Goal: Task Accomplishment & Management: Complete application form

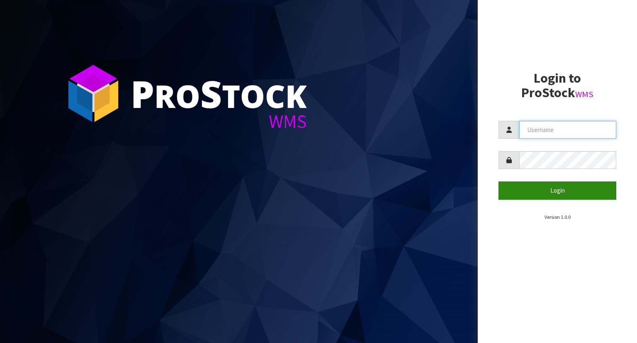
type input "YOURREFORMER"
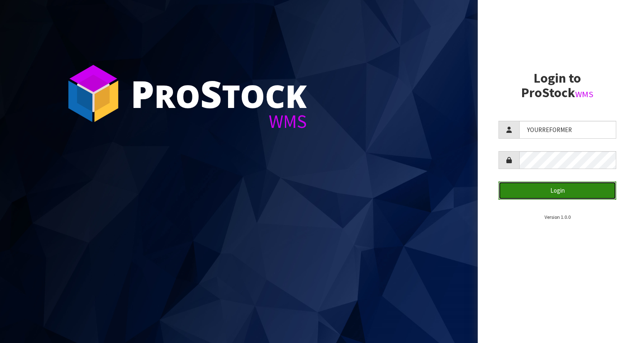
click at [523, 193] on button "Login" at bounding box center [558, 190] width 118 height 18
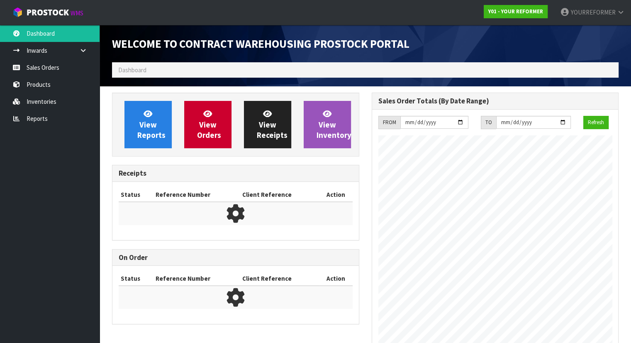
scroll to position [458, 259]
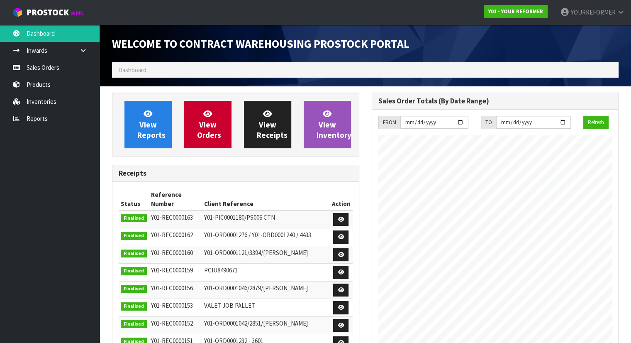
drag, startPoint x: 77, startPoint y: 58, endPoint x: 74, endPoint y: 66, distance: 8.3
click at [77, 58] on link at bounding box center [86, 50] width 27 height 17
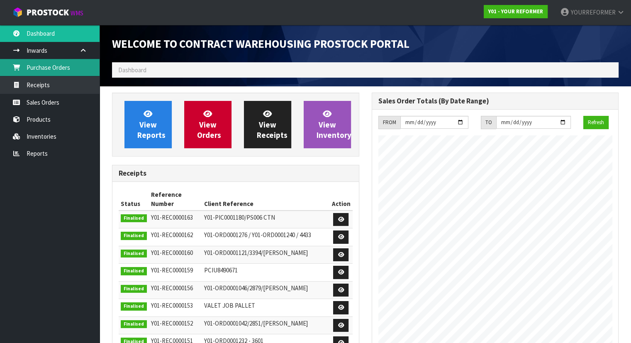
click at [71, 68] on link "Purchase Orders" at bounding box center [50, 67] width 100 height 17
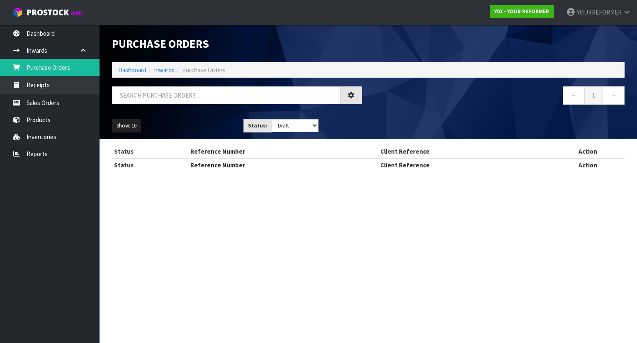
click at [56, 108] on div "Purchase Orders Import Purchase Orders Drop file here to import csv template Da…" at bounding box center [318, 93] width 637 height 187
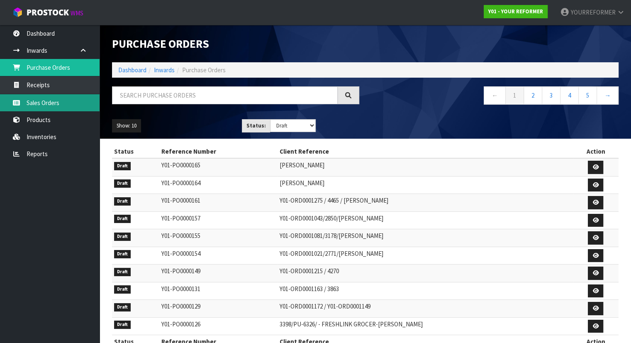
click at [72, 101] on link "Sales Orders" at bounding box center [50, 102] width 100 height 17
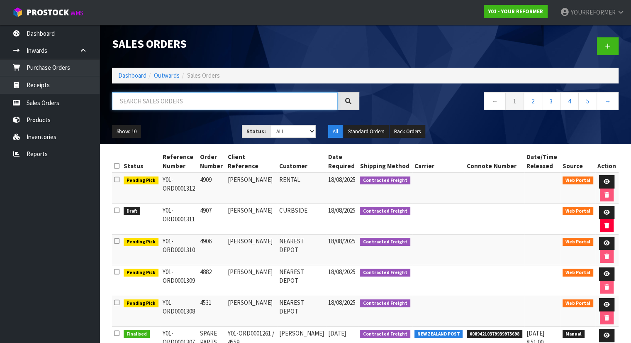
click at [147, 106] on input "text" at bounding box center [225, 101] width 226 height 18
paste input "4907"
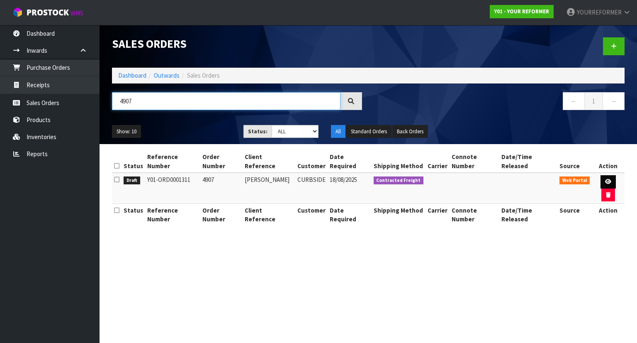
type input "4907"
click at [601, 175] on link at bounding box center [608, 181] width 15 height 13
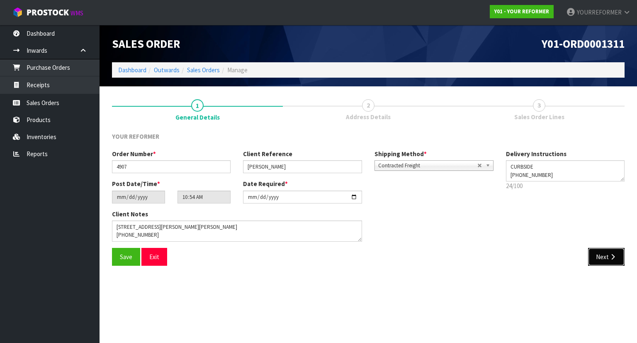
click at [618, 255] on button "Next" at bounding box center [606, 257] width 37 height 18
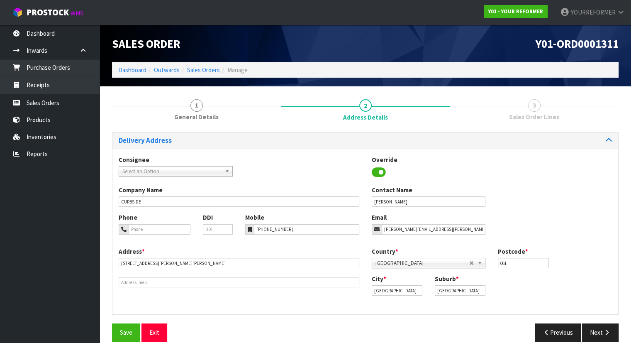
scroll to position [11, 0]
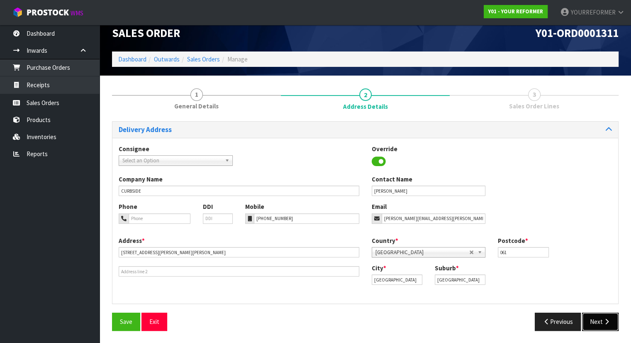
click at [610, 322] on icon "button" at bounding box center [607, 321] width 8 height 6
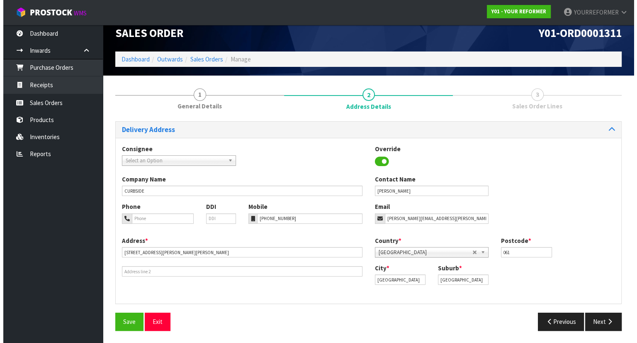
scroll to position [0, 0]
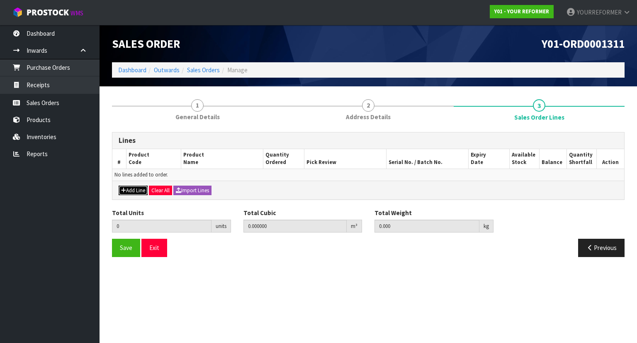
click at [131, 188] on button "Add Line" at bounding box center [133, 190] width 29 height 10
type input "0"
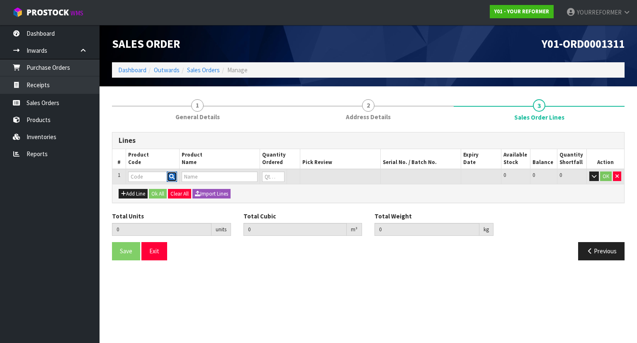
click at [172, 178] on icon "button" at bounding box center [171, 176] width 5 height 5
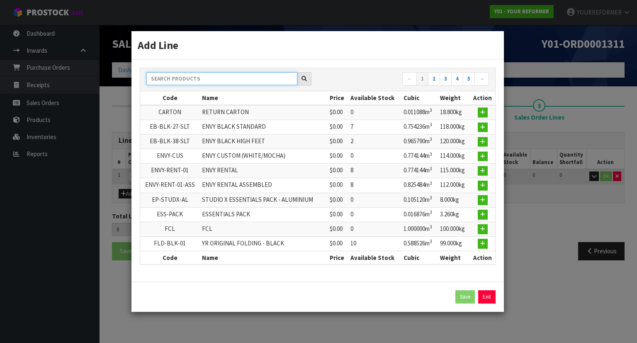
click at [205, 78] on input "text" at bounding box center [221, 78] width 151 height 13
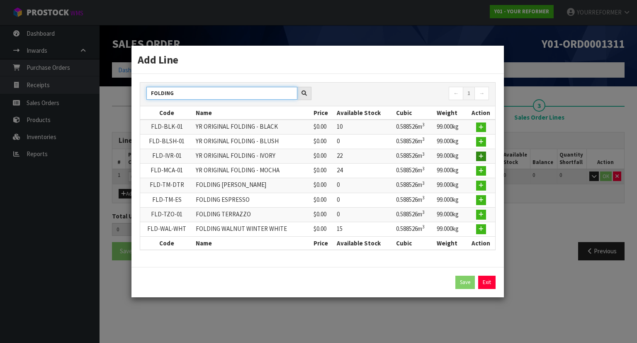
type input "FOLDING"
click at [481, 157] on icon "button" at bounding box center [481, 156] width 5 height 5
type input "0.000000"
type input "0.000"
type input "FLD-IVR-01"
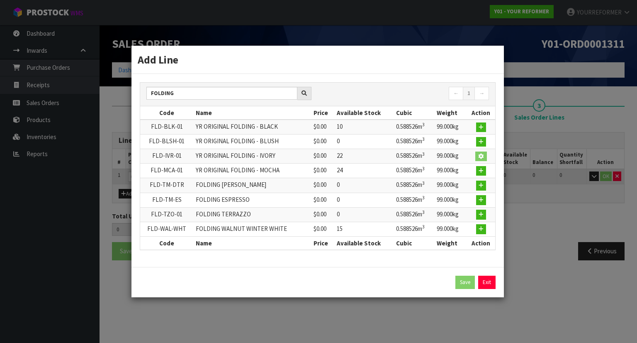
type input "YR ORIGINAL FOLDING - IVORY"
type input "0"
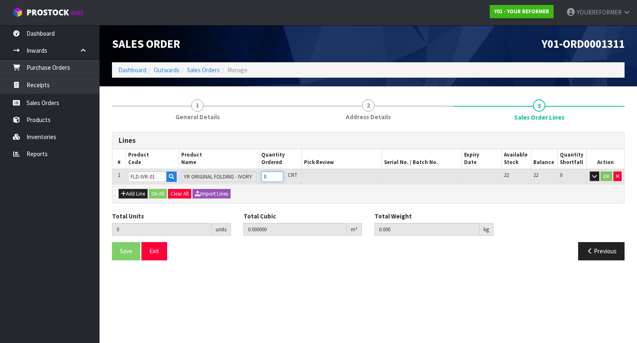
type input "1"
type input "0.58254"
type input "99"
type input "1"
click at [280, 173] on input "1" at bounding box center [272, 176] width 22 height 10
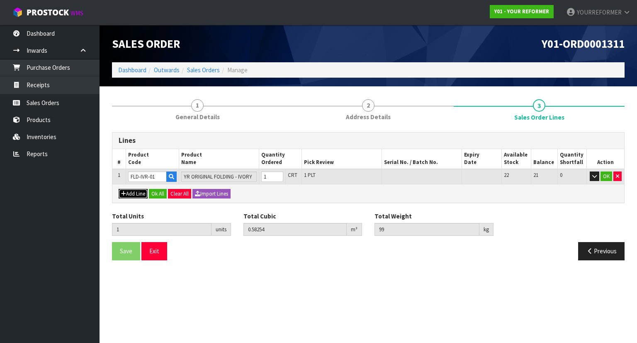
click at [135, 195] on button "Add Line" at bounding box center [133, 194] width 29 height 10
type input "0"
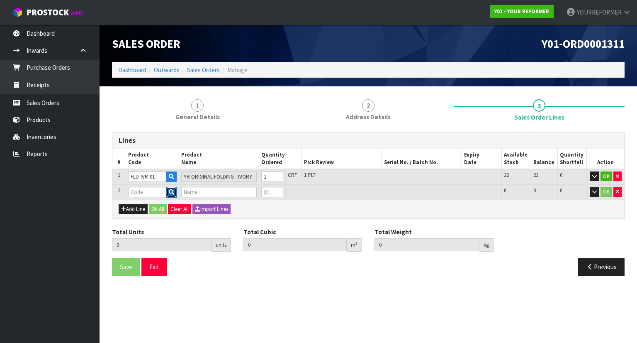
click at [174, 194] on button "button" at bounding box center [171, 192] width 10 height 11
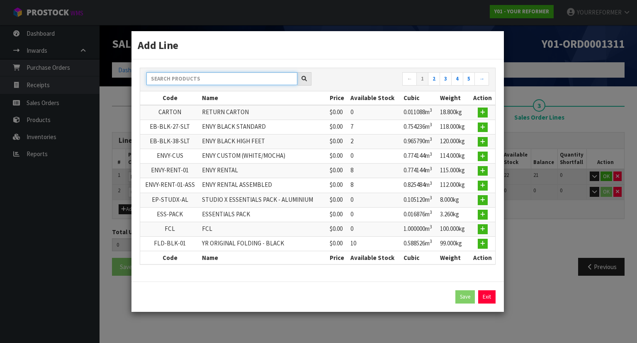
click at [181, 82] on input "text" at bounding box center [221, 78] width 151 height 13
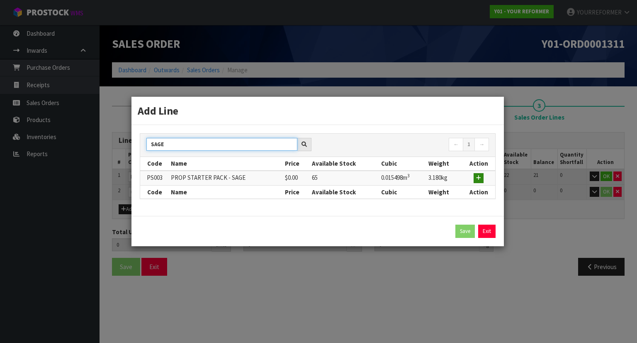
type input "SAGE"
click at [480, 179] on icon "button" at bounding box center [478, 177] width 5 height 5
type input "1"
type input "0.58254"
type input "99"
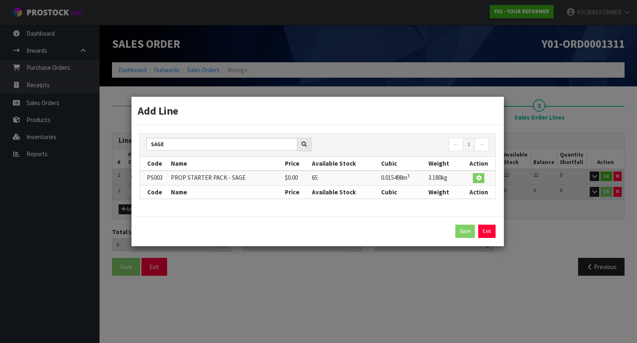
type input "PS003"
type input "PROP STARTER PACK - SAGE"
type input "0"
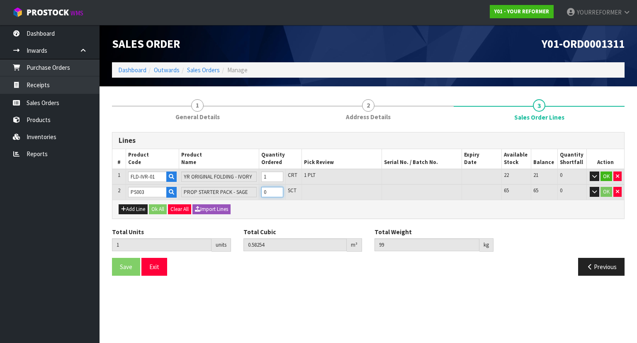
type input "2"
type input "0.598038"
type input "102.18"
type input "1"
click at [282, 190] on input "1" at bounding box center [272, 192] width 22 height 10
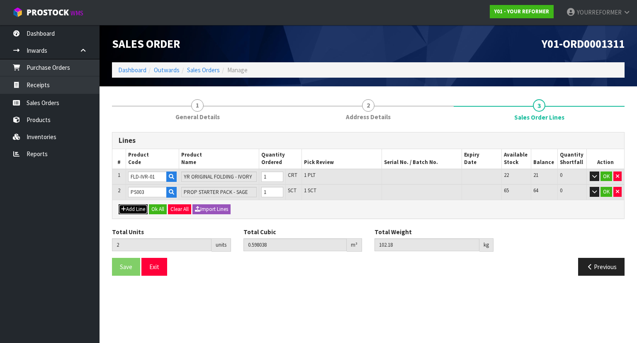
click at [130, 208] on button "Add Line" at bounding box center [133, 209] width 29 height 10
type input "0"
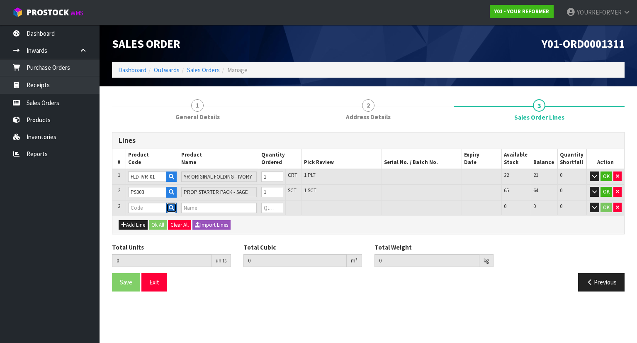
click at [174, 207] on icon "button" at bounding box center [171, 207] width 5 height 5
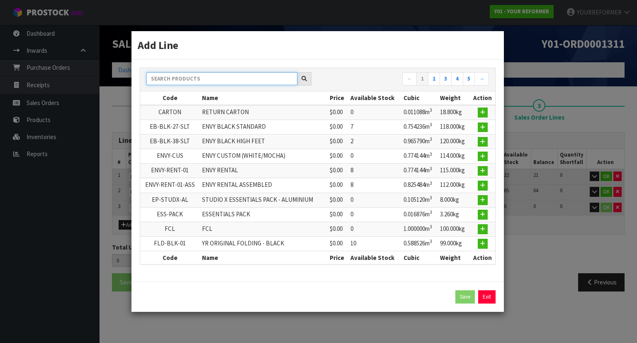
click at [202, 78] on input "text" at bounding box center [221, 78] width 151 height 13
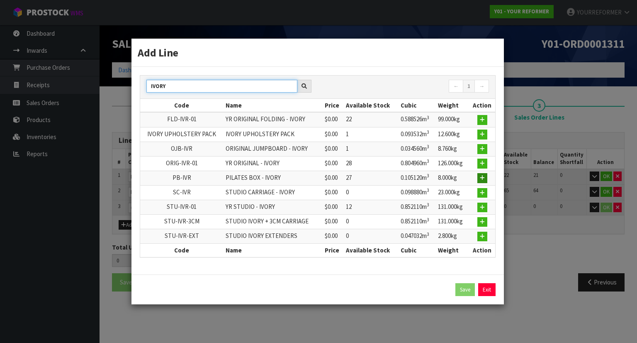
type input "IVORY"
click at [480, 178] on button "button" at bounding box center [483, 178] width 10 height 10
type input "2"
type input "0.598038"
type input "102.18"
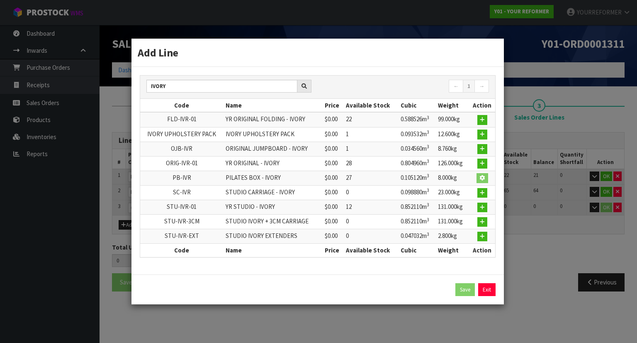
type input "PB-IVR"
type input "PILATES BOX - IVORY"
type input "0"
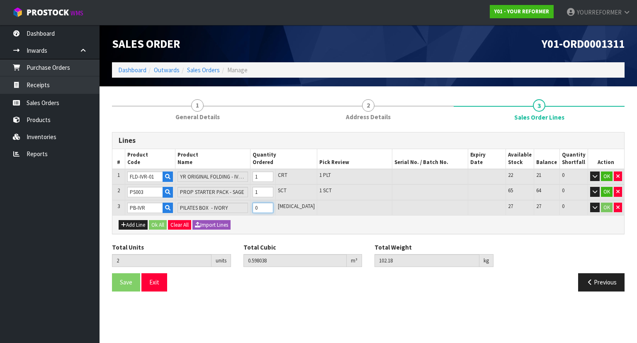
type input "3"
type input "0.703158"
type input "110.18"
type input "1"
click at [273, 205] on input "1" at bounding box center [263, 207] width 20 height 10
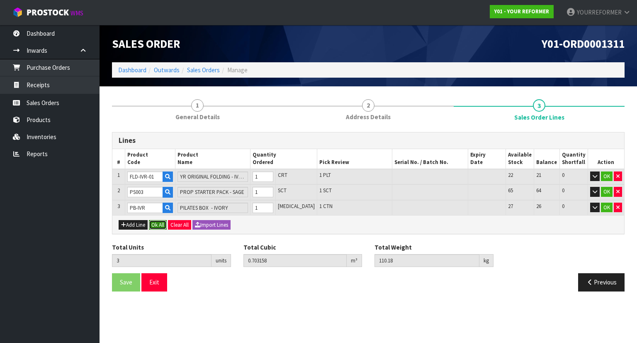
click at [159, 224] on button "Ok All" at bounding box center [158, 225] width 18 height 10
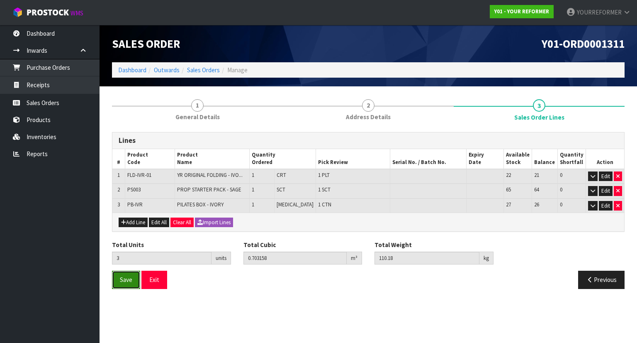
click at [127, 272] on button "Save" at bounding box center [126, 280] width 28 height 18
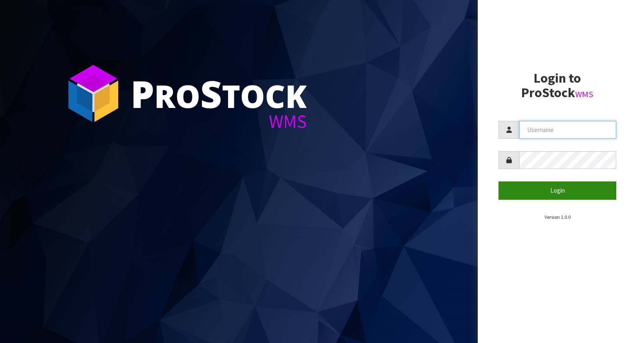
type input "YOURREFORMER"
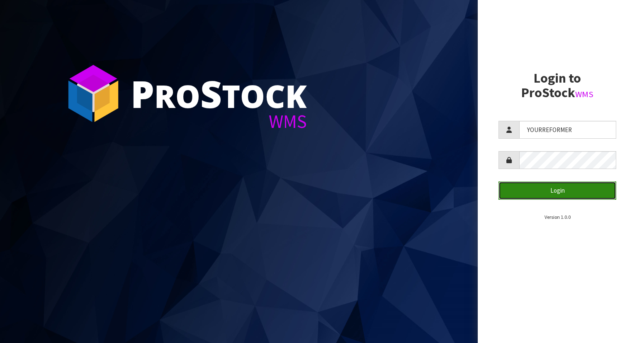
click at [567, 186] on button "Login" at bounding box center [558, 190] width 118 height 18
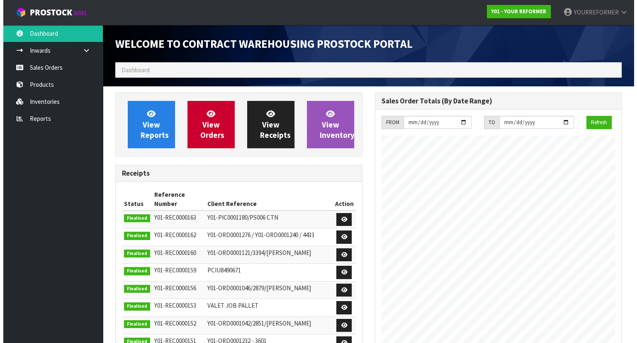
scroll to position [458, 259]
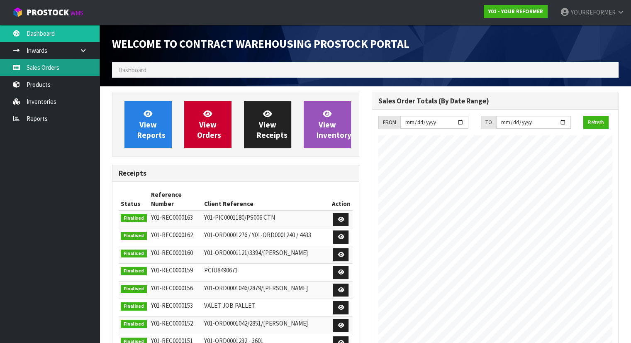
click at [77, 65] on link "Sales Orders" at bounding box center [50, 67] width 100 height 17
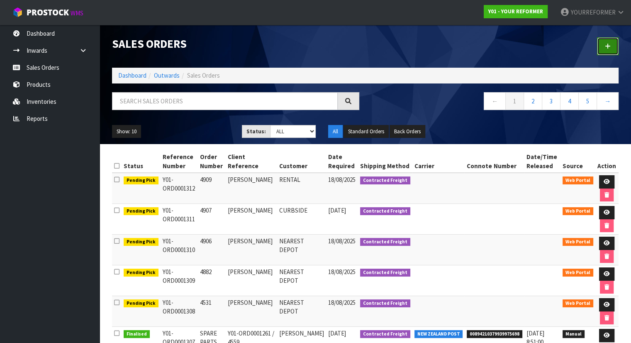
click at [602, 45] on link at bounding box center [608, 46] width 22 height 18
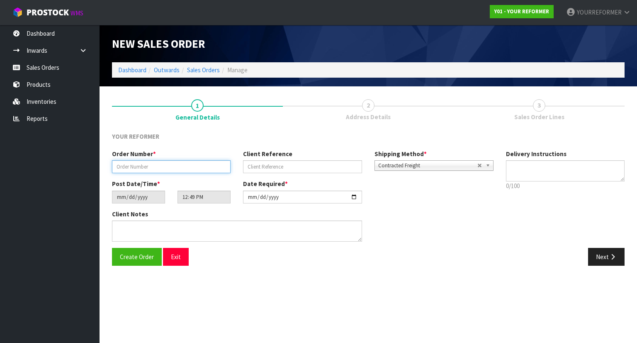
click at [174, 161] on input "text" at bounding box center [171, 166] width 119 height 13
paste input "4911"
type input "4911"
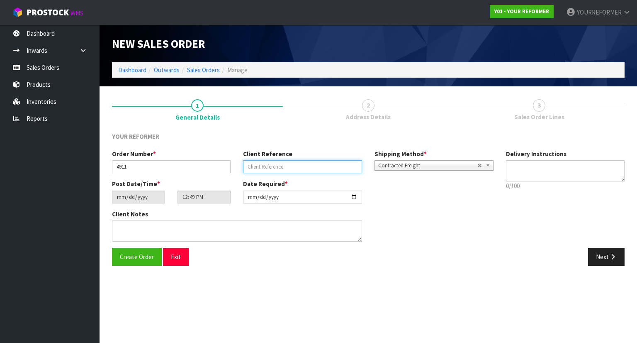
click at [271, 170] on input "text" at bounding box center [302, 166] width 119 height 13
paste input "[PERSON_NAME]"
type input "[PERSON_NAME]"
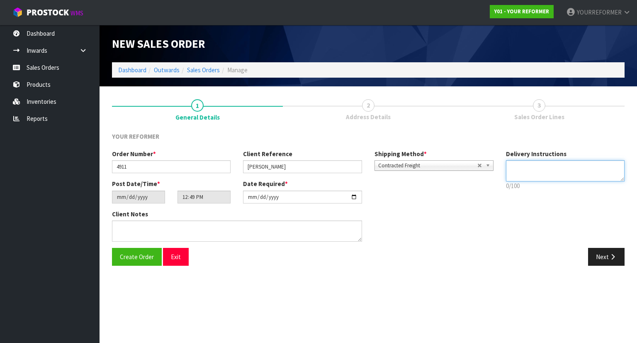
click at [541, 178] on textarea at bounding box center [565, 170] width 119 height 21
paste textarea "[PHONE_NUMBER]"
type textarea "RENTAL [PHONE_NUMBER]"
click at [195, 244] on div "Client Notes" at bounding box center [237, 229] width 263 height 38
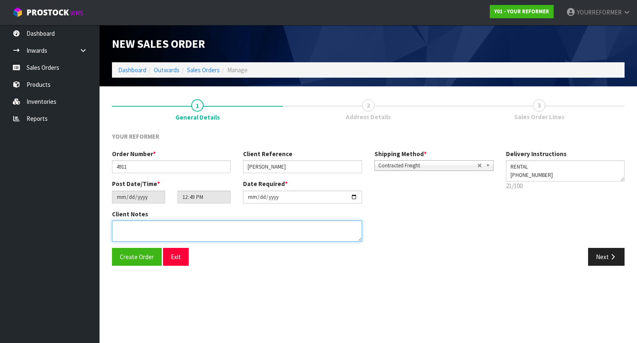
click at [188, 230] on textarea at bounding box center [237, 230] width 250 height 21
paste textarea "[PERSON_NAME] [STREET_ADDRESS] [PHONE_NUMBER]"
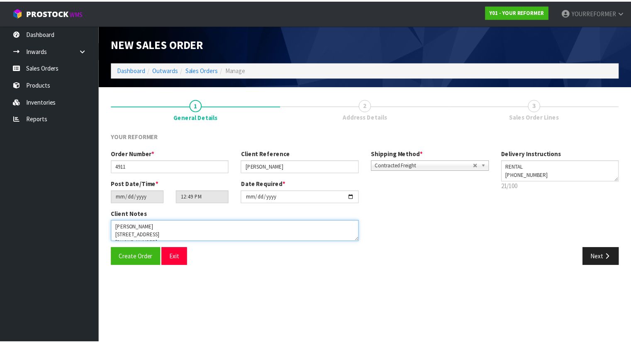
scroll to position [30, 0]
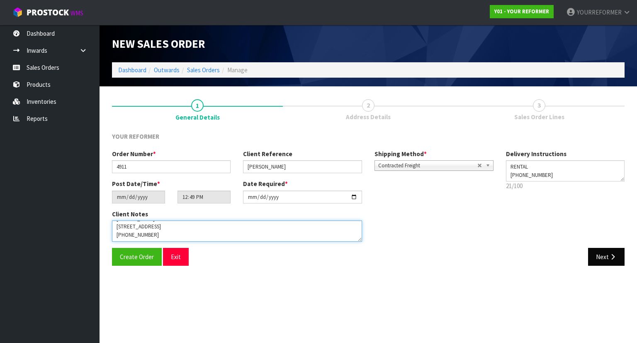
type textarea "[PERSON_NAME] [STREET_ADDRESS] [PHONE_NUMBER]"
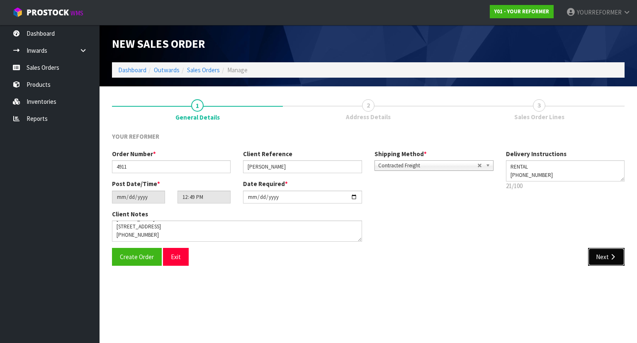
click at [612, 253] on button "Next" at bounding box center [606, 257] width 37 height 18
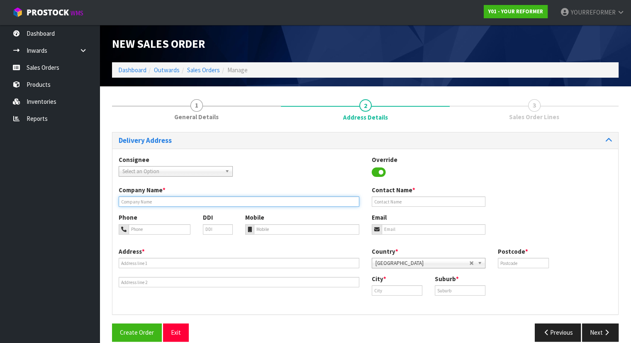
drag, startPoint x: 153, startPoint y: 197, endPoint x: 160, endPoint y: 200, distance: 7.2
click at [153, 197] on input "text" at bounding box center [239, 201] width 241 height 10
type input "RENTAL"
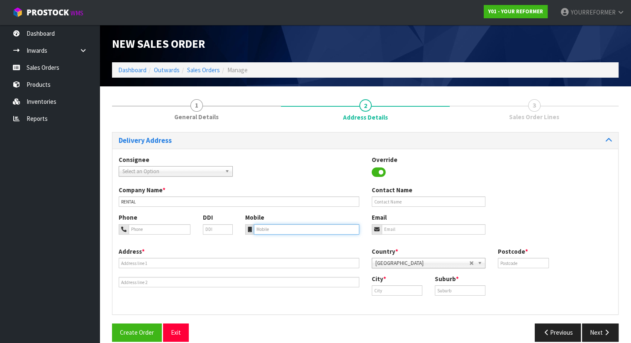
click at [259, 230] on input "tel" at bounding box center [306, 229] width 105 height 10
paste input "[PHONE_NUMBER]"
type input "[PHONE_NUMBER]"
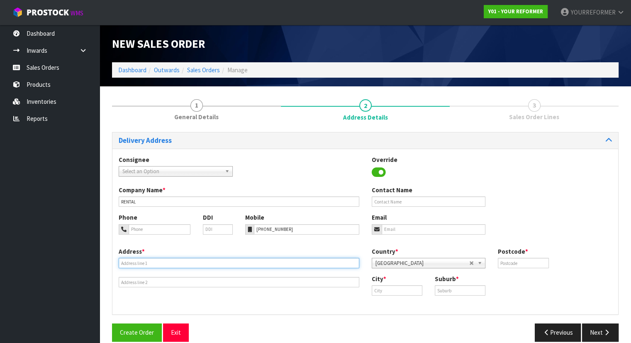
drag, startPoint x: 154, startPoint y: 261, endPoint x: 173, endPoint y: 25, distance: 236.8
click at [154, 261] on input "text" at bounding box center [239, 263] width 241 height 10
paste input "[STREET_ADDRESS]"
type input "[STREET_ADDRESS]"
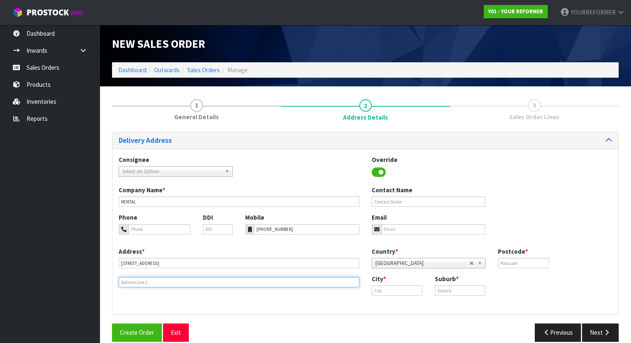
click at [177, 283] on input "text" at bounding box center [239, 282] width 241 height 10
paste input "[GEOGRAPHIC_DATA] 0932 [GEOGRAPHIC_DATA]"
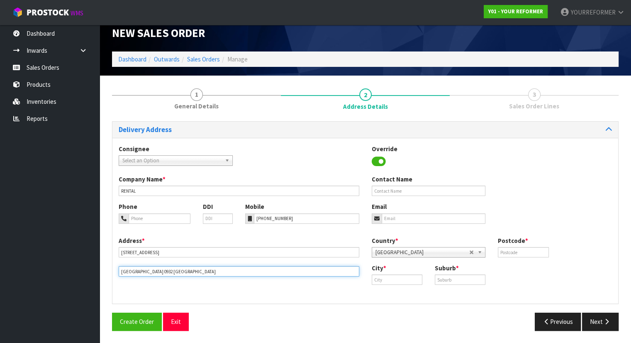
type input "[GEOGRAPHIC_DATA] 0932 [GEOGRAPHIC_DATA]"
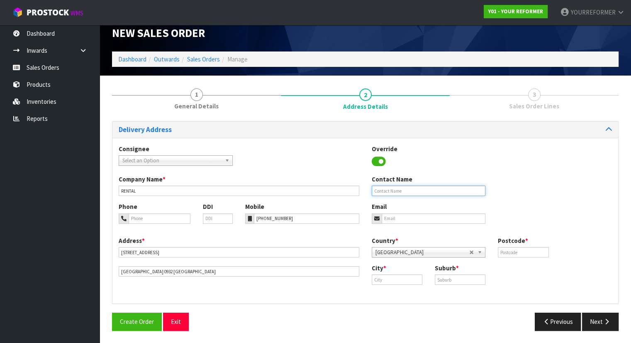
click at [402, 190] on input "text" at bounding box center [429, 190] width 114 height 10
paste input "[PERSON_NAME]"
type input "[PERSON_NAME]"
click at [422, 218] on input "email" at bounding box center [434, 218] width 104 height 10
paste input "[EMAIL_ADDRESS][DOMAIN_NAME]"
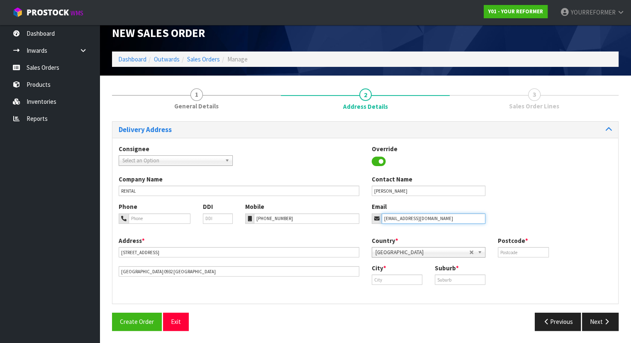
type input "[EMAIL_ADDRESS][DOMAIN_NAME]"
click at [524, 256] on input "text" at bounding box center [523, 252] width 51 height 10
paste input "0932"
type input "0932"
click at [408, 278] on input "text" at bounding box center [397, 279] width 51 height 10
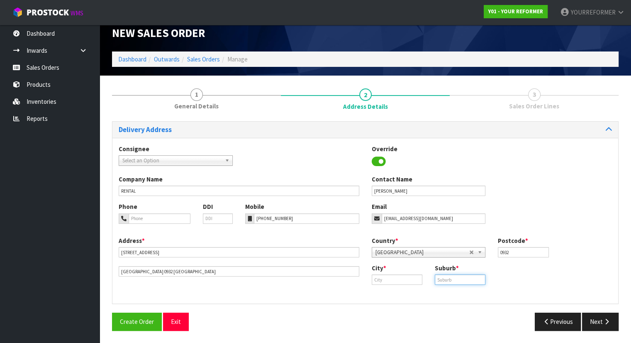
click at [464, 276] on input "text" at bounding box center [460, 279] width 51 height 10
paste input "[GEOGRAPHIC_DATA]"
type input "[GEOGRAPHIC_DATA]"
click at [376, 279] on input "text" at bounding box center [397, 279] width 51 height 10
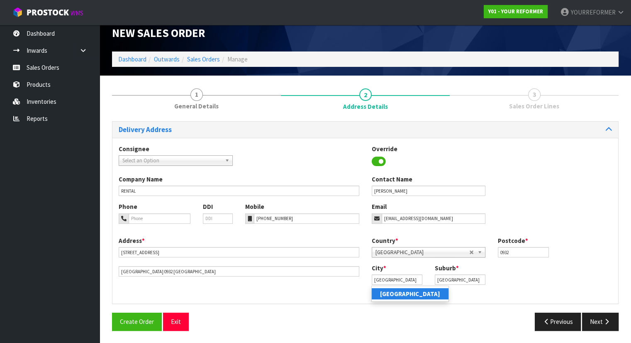
click at [411, 294] on link "[GEOGRAPHIC_DATA]" at bounding box center [410, 293] width 77 height 11
type input "[GEOGRAPHIC_DATA]"
drag, startPoint x: 590, startPoint y: 319, endPoint x: 583, endPoint y: 329, distance: 12.4
click at [591, 319] on button "Next" at bounding box center [600, 321] width 37 height 18
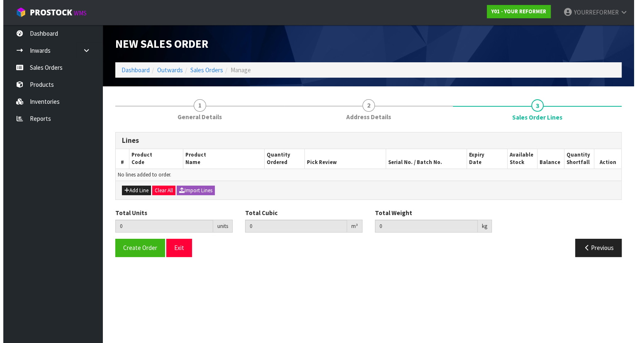
scroll to position [0, 0]
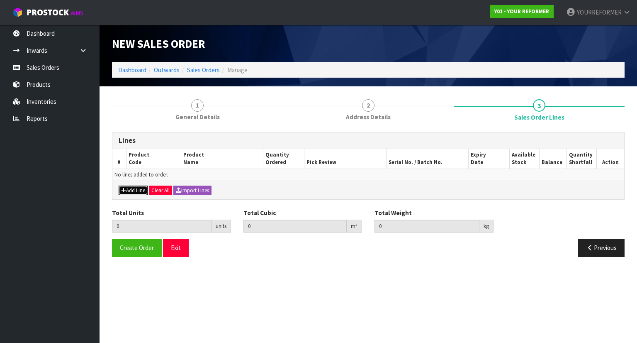
click at [132, 185] on button "Add Line" at bounding box center [133, 190] width 29 height 10
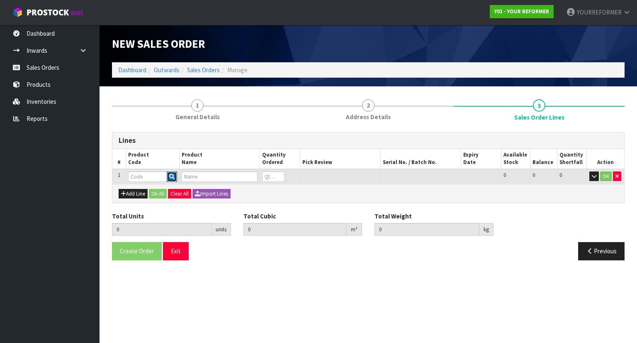
click at [175, 175] on icon "button" at bounding box center [171, 176] width 5 height 5
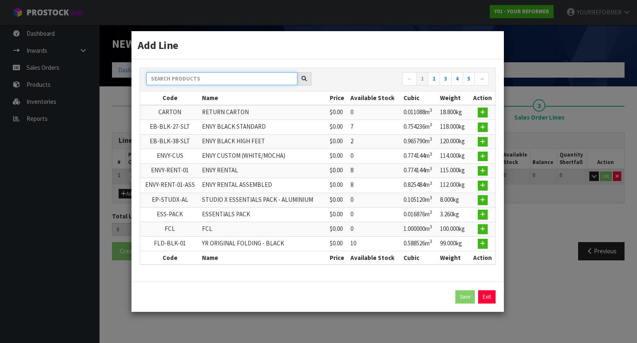
click at [187, 75] on input "text" at bounding box center [221, 78] width 151 height 13
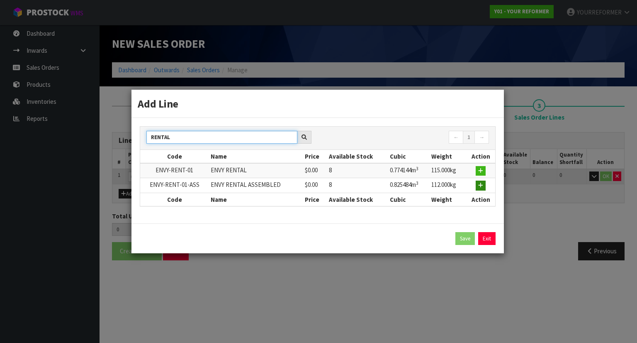
type input "RENTAL"
click at [483, 185] on icon "button" at bounding box center [480, 185] width 5 height 5
type input "0.000000"
type input "0.000"
type input "ENVY-RENT-01-ASS"
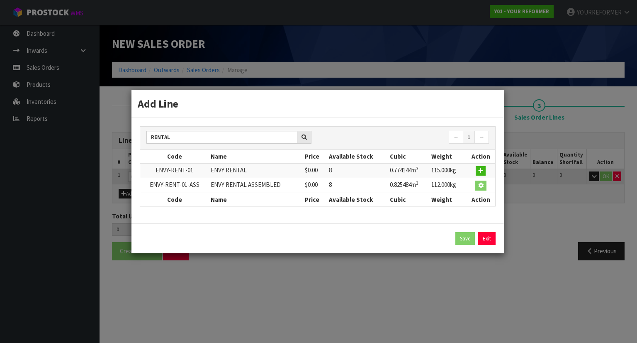
type input "ENVY RENTAL ASSEMBLED"
type input "0"
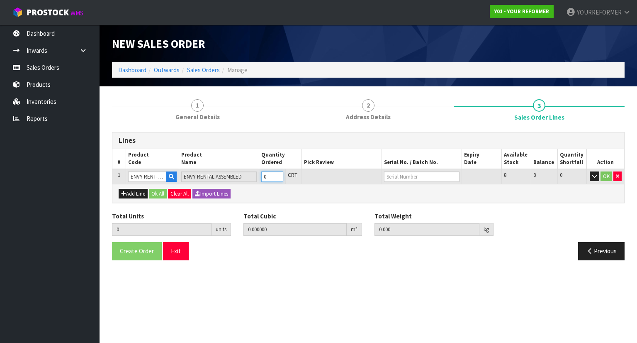
type input "1"
type input "0.825484"
type input "112"
type input "1"
click at [280, 174] on input "1" at bounding box center [272, 176] width 22 height 10
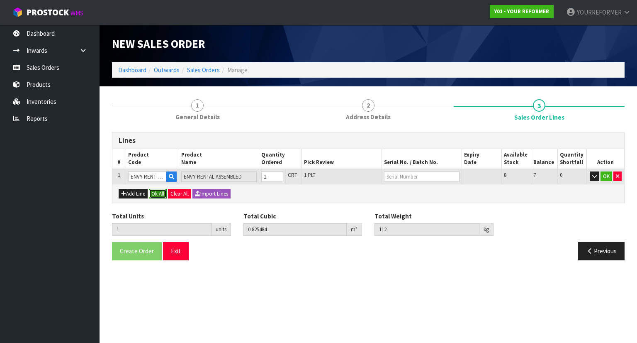
click at [167, 194] on button "Ok All" at bounding box center [158, 194] width 18 height 10
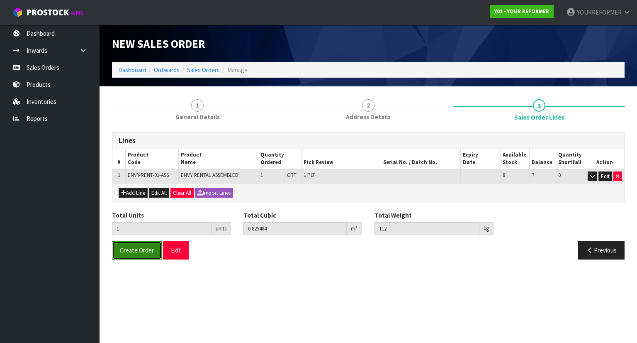
click at [145, 249] on span "Create Order" at bounding box center [137, 250] width 34 height 8
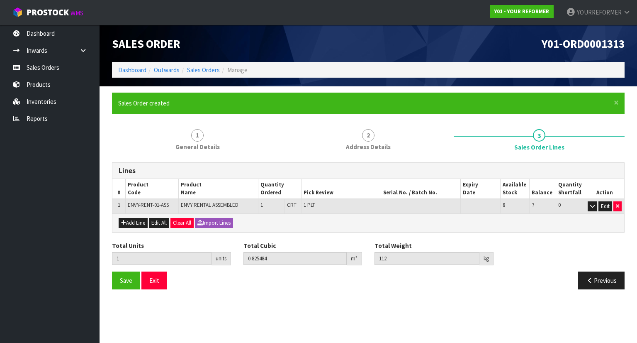
click at [301, 41] on h1 "Sales Order" at bounding box center [237, 43] width 250 height 12
drag, startPoint x: 626, startPoint y: 44, endPoint x: 503, endPoint y: 47, distance: 122.8
click at [503, 47] on div "Y01-ORD0001313" at bounding box center [499, 43] width 263 height 37
copy span "Y01-ORD0001313"
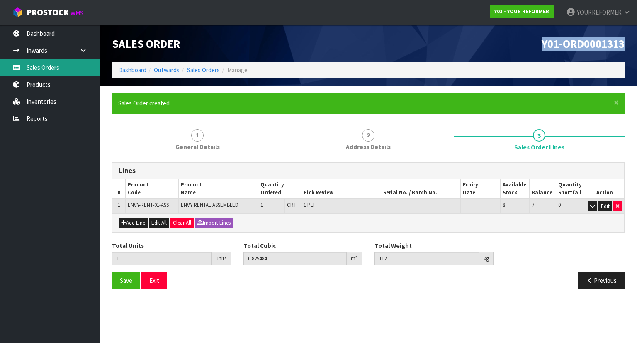
click at [52, 65] on link "Sales Orders" at bounding box center [50, 67] width 100 height 17
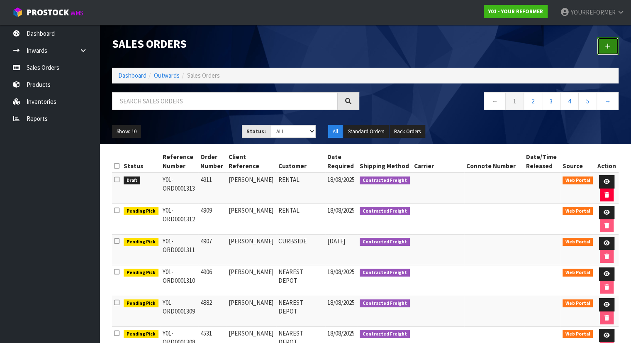
click at [615, 44] on link at bounding box center [608, 46] width 22 height 18
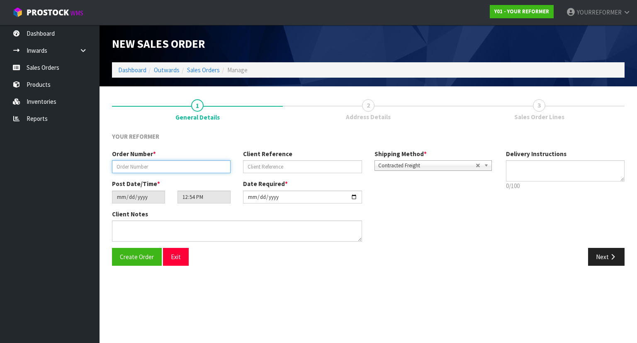
drag, startPoint x: 180, startPoint y: 161, endPoint x: 186, endPoint y: 148, distance: 14.5
click at [179, 163] on input "text" at bounding box center [171, 166] width 119 height 13
paste input "4912"
type input "4912"
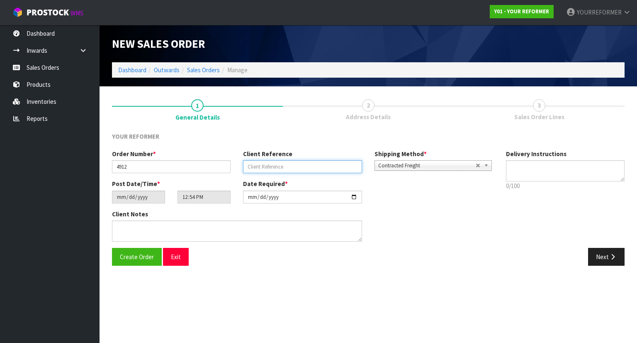
click at [256, 172] on input "text" at bounding box center [302, 166] width 119 height 13
paste input "[PERSON_NAME]"
type input "[PERSON_NAME]"
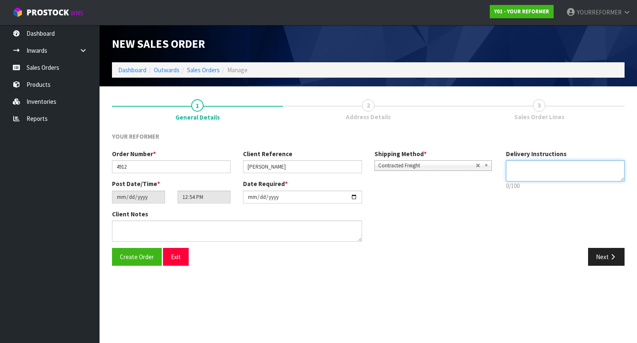
click at [559, 168] on textarea at bounding box center [565, 170] width 119 height 21
type textarea "B"
click at [533, 175] on textarea at bounding box center [565, 170] width 119 height 21
paste textarea "[PHONE_NUMBER]"
type textarea "NEAREST DEPOT [PHONE_NUMBER]"
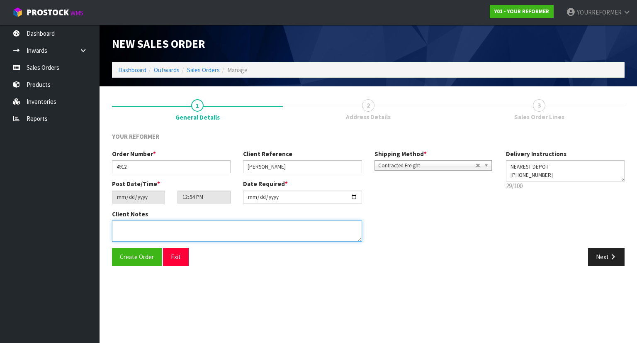
click at [229, 225] on textarea at bounding box center [237, 230] width 250 height 21
paste textarea "[PERSON_NAME] [STREET_ADDRESS] [PHONE_NUMBER]"
type textarea "[PERSON_NAME] [STREET_ADDRESS] [PHONE_NUMBER]"
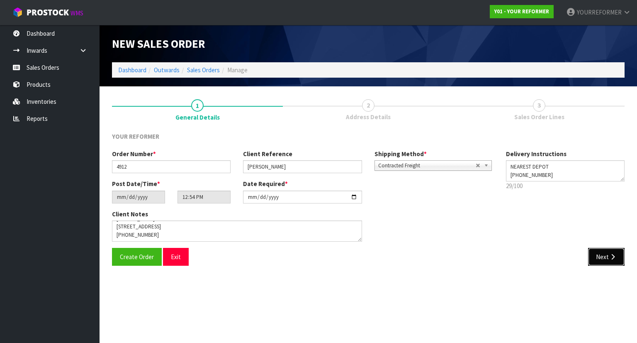
click at [602, 253] on button "Next" at bounding box center [606, 257] width 37 height 18
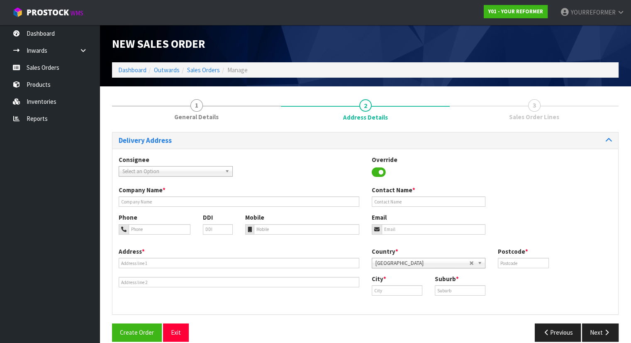
click at [143, 208] on div "Company Name * Contact Name *" at bounding box center [365, 198] width 506 height 27
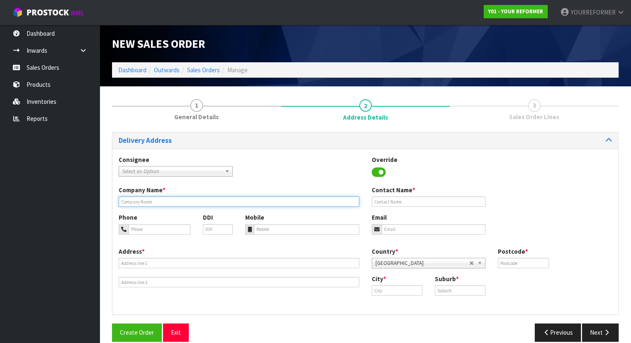
click at [146, 204] on input "text" at bounding box center [239, 201] width 241 height 10
type input "NEAREST DEPOT"
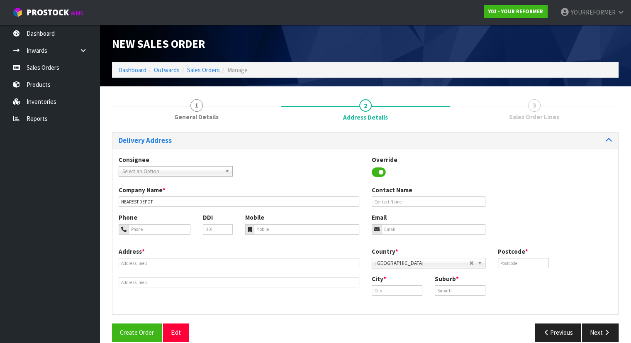
drag, startPoint x: 268, startPoint y: 237, endPoint x: 267, endPoint y: 232, distance: 4.6
click at [268, 237] on div "Phone DDI Mobile Email" at bounding box center [365, 230] width 506 height 34
click at [267, 231] on input "tel" at bounding box center [306, 229] width 105 height 10
paste input "[PHONE_NUMBER]"
type input "[PHONE_NUMBER]"
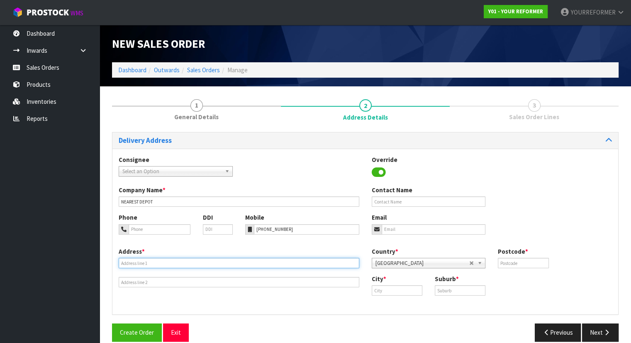
click at [177, 264] on input "text" at bounding box center [239, 263] width 241 height 10
click at [136, 263] on input "text" at bounding box center [239, 263] width 241 height 10
paste input "[STREET_ADDRESS]"
type input "[STREET_ADDRESS]"
click at [144, 290] on div "Address * [STREET_ADDRESS] Country * [GEOGRAPHIC_DATA] [GEOGRAPHIC_DATA] [GEOGR…" at bounding box center [365, 277] width 506 height 61
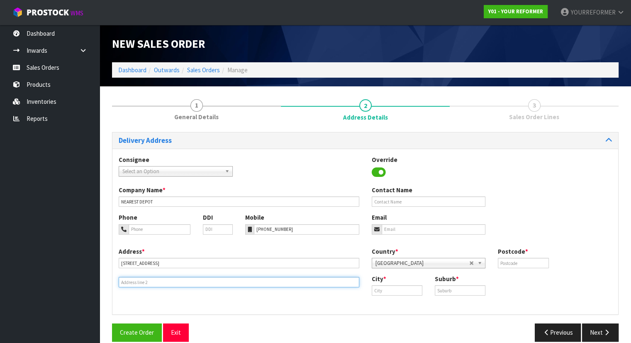
drag, startPoint x: 143, startPoint y: 283, endPoint x: 238, endPoint y: 20, distance: 279.1
click at [145, 280] on input "text" at bounding box center [239, 282] width 241 height 10
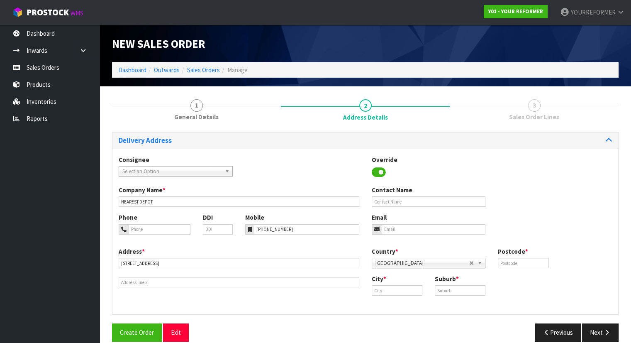
click at [173, 292] on div "Address * [STREET_ADDRESS] Country * [GEOGRAPHIC_DATA] [GEOGRAPHIC_DATA] [GEOGR…" at bounding box center [365, 277] width 506 height 61
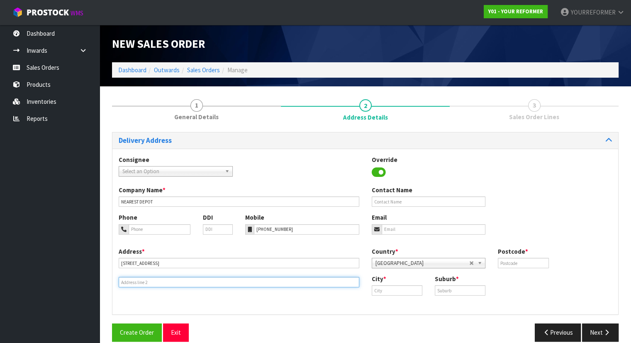
click at [169, 283] on input "text" at bounding box center [239, 282] width 241 height 10
paste input "ORMOND 4071 [GEOGRAPHIC_DATA]"
type input "ORMOND 4071 [GEOGRAPHIC_DATA]"
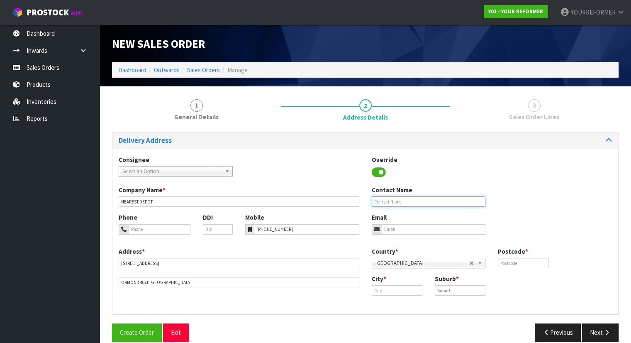
drag, startPoint x: 393, startPoint y: 202, endPoint x: 403, endPoint y: 215, distance: 15.9
click at [393, 203] on input "text" at bounding box center [429, 201] width 114 height 10
paste input "[PERSON_NAME]"
type input "[PERSON_NAME]"
click at [395, 232] on input "email" at bounding box center [434, 229] width 104 height 10
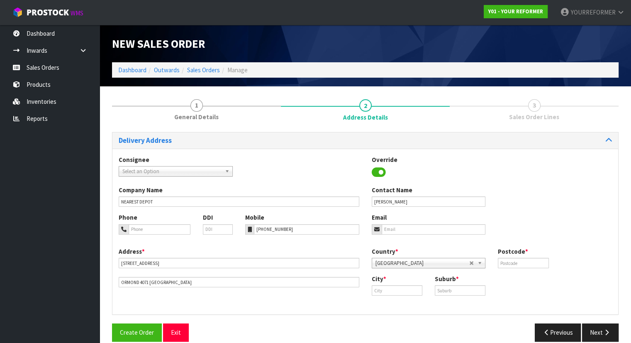
click at [424, 223] on div "Email" at bounding box center [429, 223] width 127 height 21
click at [422, 229] on input "email" at bounding box center [434, 229] width 104 height 10
paste input "[PERSON_NAME][EMAIL_ADDRESS][DOMAIN_NAME]"
type input "[PERSON_NAME][EMAIL_ADDRESS][DOMAIN_NAME]"
click at [531, 271] on div "Country * [GEOGRAPHIC_DATA] [GEOGRAPHIC_DATA] [GEOGRAPHIC_DATA] [GEOGRAPHIC_DAT…" at bounding box center [492, 260] width 253 height 27
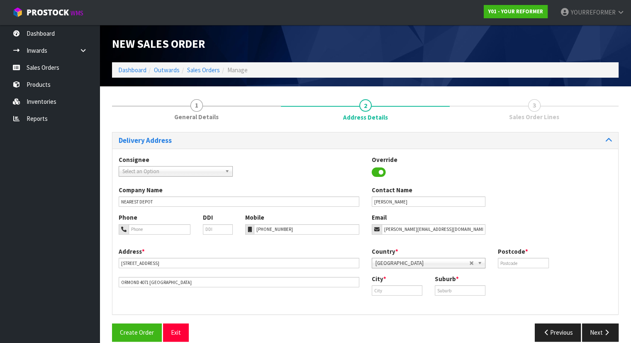
click at [528, 257] on div "Postcode *" at bounding box center [523, 257] width 63 height 21
click at [524, 265] on input "text" at bounding box center [523, 263] width 51 height 10
type input "00"
click at [407, 290] on input "text" at bounding box center [397, 290] width 51 height 10
paste input "Ormond"
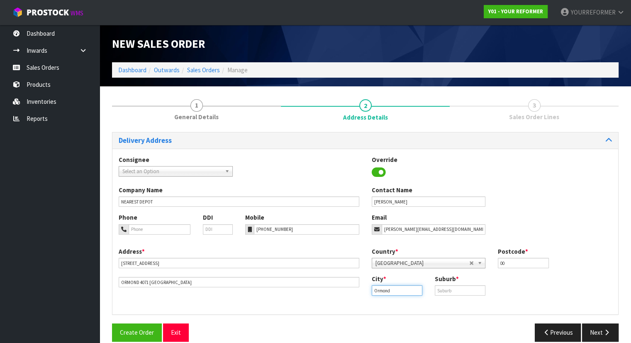
type input "Ormond"
click at [449, 291] on input "text" at bounding box center [460, 290] width 51 height 10
paste input "GIS"
type input "GIS"
click at [593, 327] on button "Next" at bounding box center [600, 332] width 37 height 18
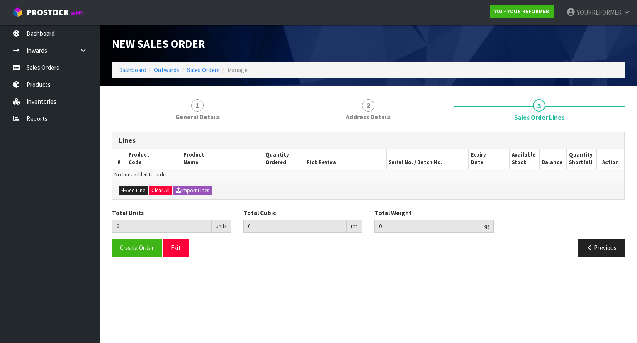
click at [142, 182] on div "Add Line Clear All Import Lines" at bounding box center [368, 189] width 512 height 19
click at [139, 191] on button "Add Line" at bounding box center [133, 190] width 29 height 10
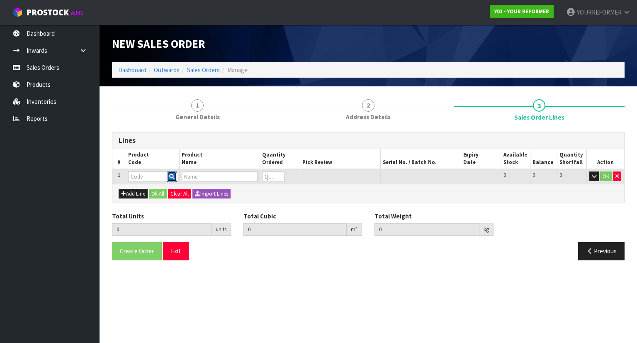
click at [173, 176] on icon "button" at bounding box center [171, 176] width 5 height 5
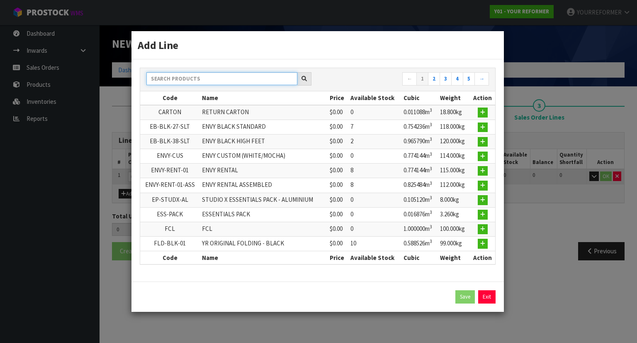
click at [183, 78] on input "text" at bounding box center [221, 78] width 151 height 13
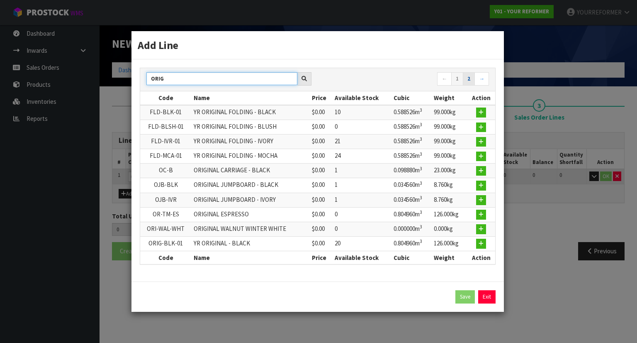
type input "ORIG"
click at [470, 82] on link "2" at bounding box center [469, 78] width 12 height 13
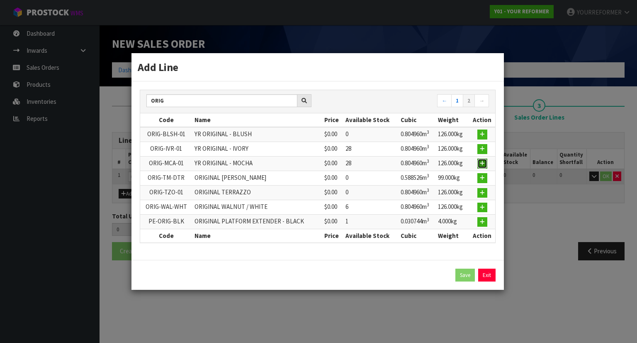
click at [485, 161] on button "button" at bounding box center [483, 163] width 10 height 10
type input "0.000000"
type input "0.000"
type input "ORIG-MCA-01"
type input "YR ORIGINAL - MOCHA"
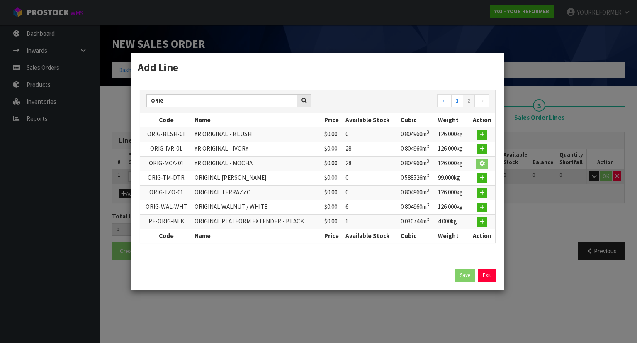
type input "0"
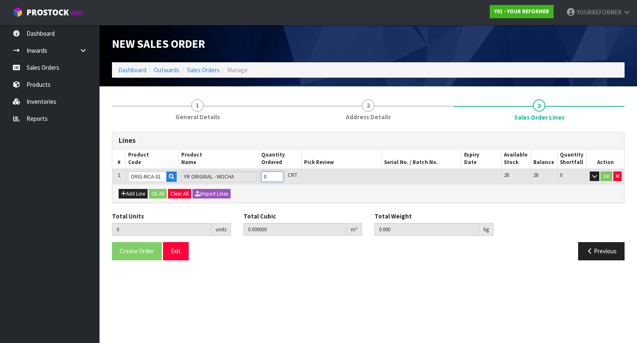
type input "1"
type input "0.80496"
type input "126"
type input "1"
click at [280, 173] on input "1" at bounding box center [272, 176] width 22 height 10
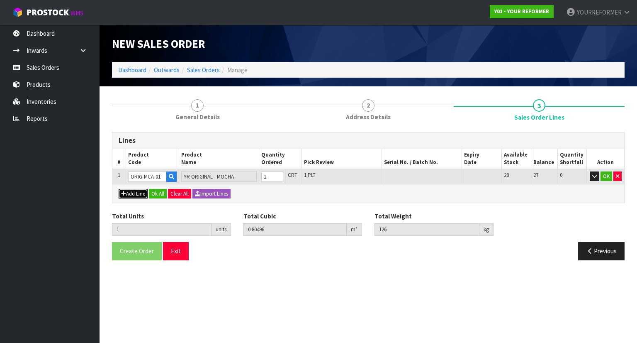
click at [138, 193] on button "Add Line" at bounding box center [133, 194] width 29 height 10
type input "0"
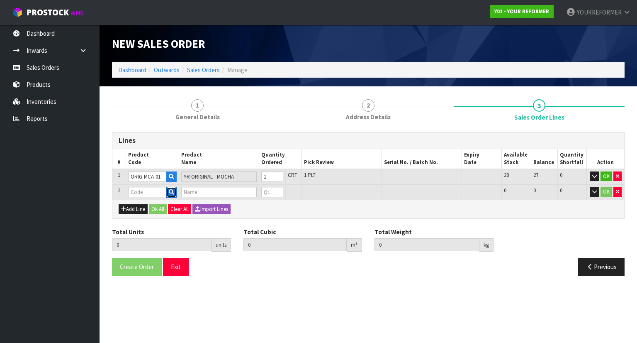
click at [173, 191] on icon "button" at bounding box center [171, 191] width 5 height 5
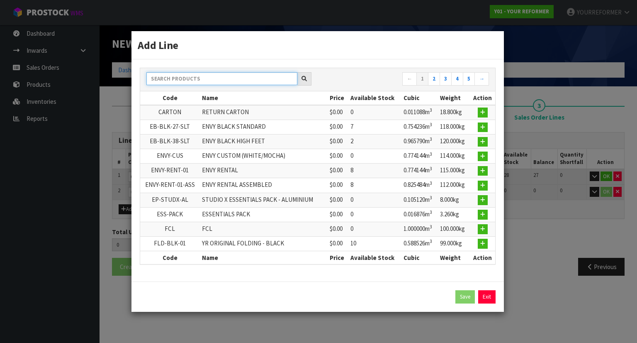
click at [188, 83] on input "text" at bounding box center [221, 78] width 151 height 13
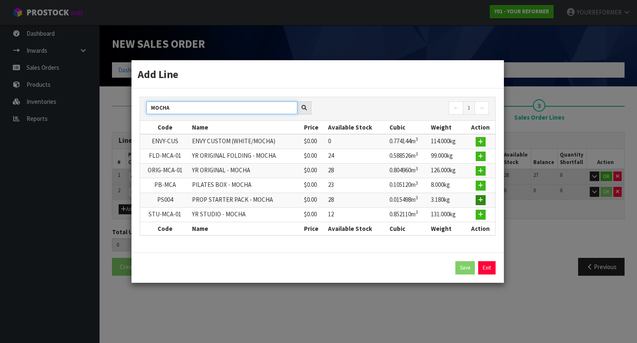
type input "MOCHA"
click at [480, 198] on icon "button" at bounding box center [480, 199] width 5 height 5
type input "1"
type input "0.80496"
type input "126"
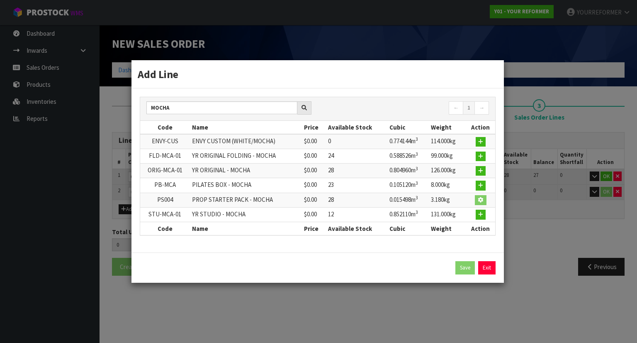
type input "PS004"
type input "PROP STARTER PACK - MOCHA"
type input "0"
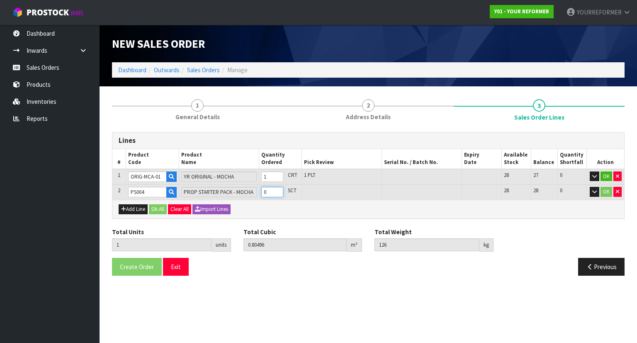
type input "2"
type input "0.820458"
type input "129.18"
type input "1"
click at [278, 190] on input "1" at bounding box center [272, 192] width 22 height 10
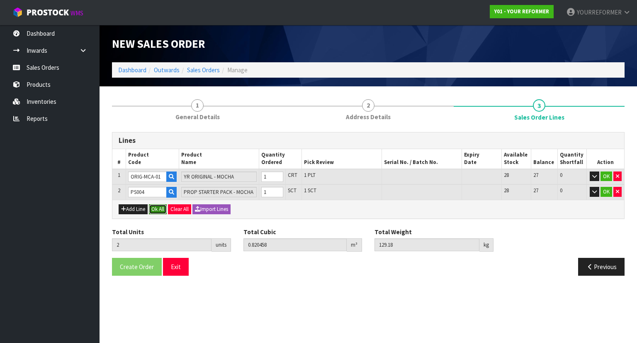
click at [163, 210] on button "Ok All" at bounding box center [158, 209] width 18 height 10
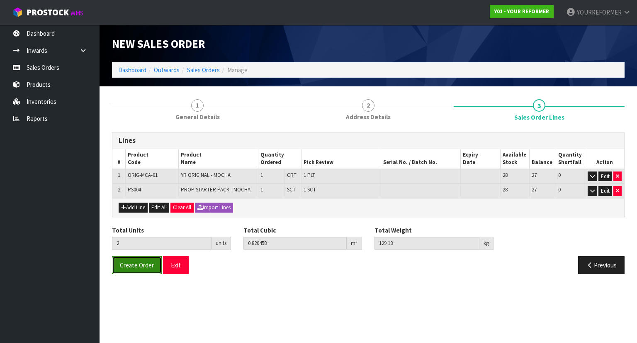
drag, startPoint x: 143, startPoint y: 263, endPoint x: 155, endPoint y: 266, distance: 12.6
click at [143, 263] on span "Create Order" at bounding box center [137, 265] width 34 height 8
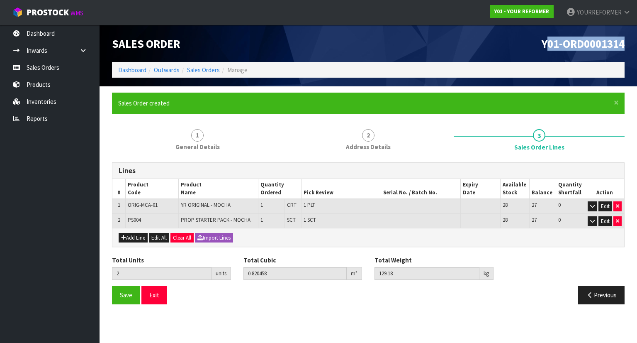
drag, startPoint x: 627, startPoint y: 43, endPoint x: 451, endPoint y: 40, distance: 175.9
click at [545, 48] on div "Y01-ORD0001314" at bounding box center [499, 43] width 263 height 37
click at [519, 43] on h1 "Y01-ORD0001314" at bounding box center [500, 43] width 250 height 12
drag, startPoint x: 629, startPoint y: 46, endPoint x: 480, endPoint y: 43, distance: 148.6
click at [506, 51] on div "Y01-ORD0001314" at bounding box center [499, 43] width 263 height 37
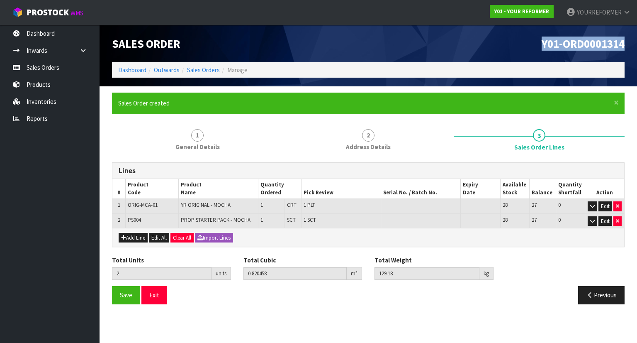
copy span "Y01-ORD0001314"
